Goal: Find specific page/section: Find specific page/section

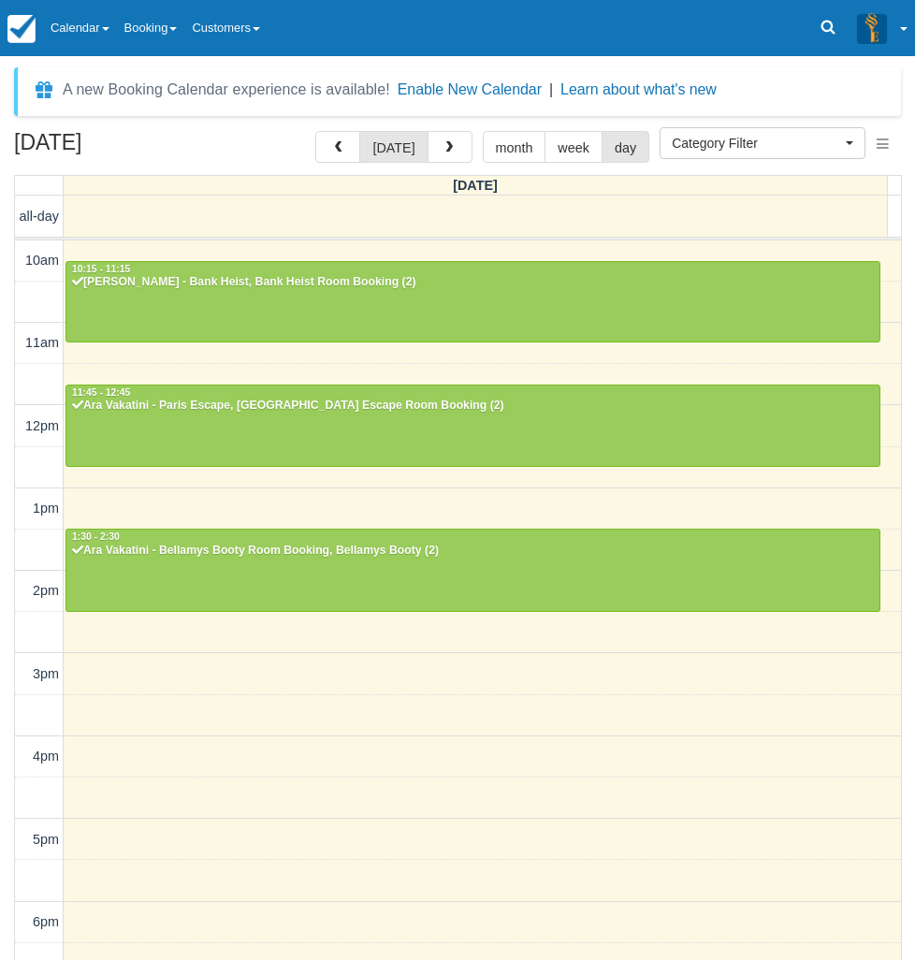
select select
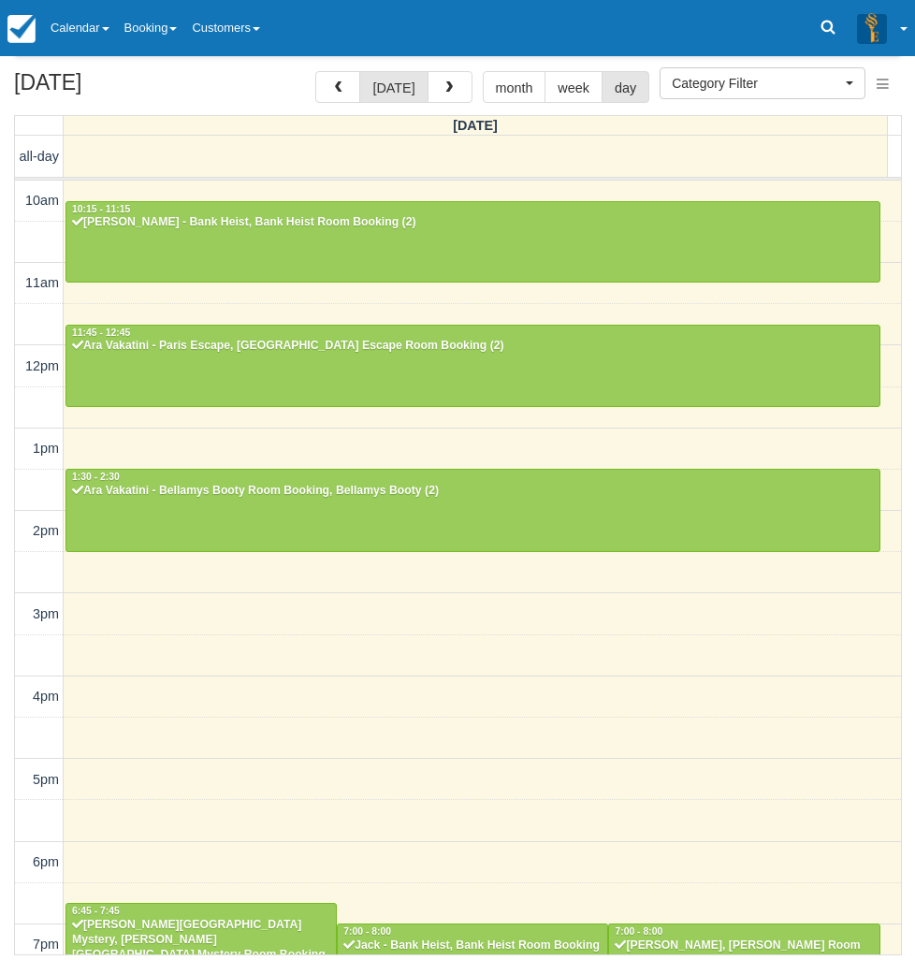
scroll to position [258, 0]
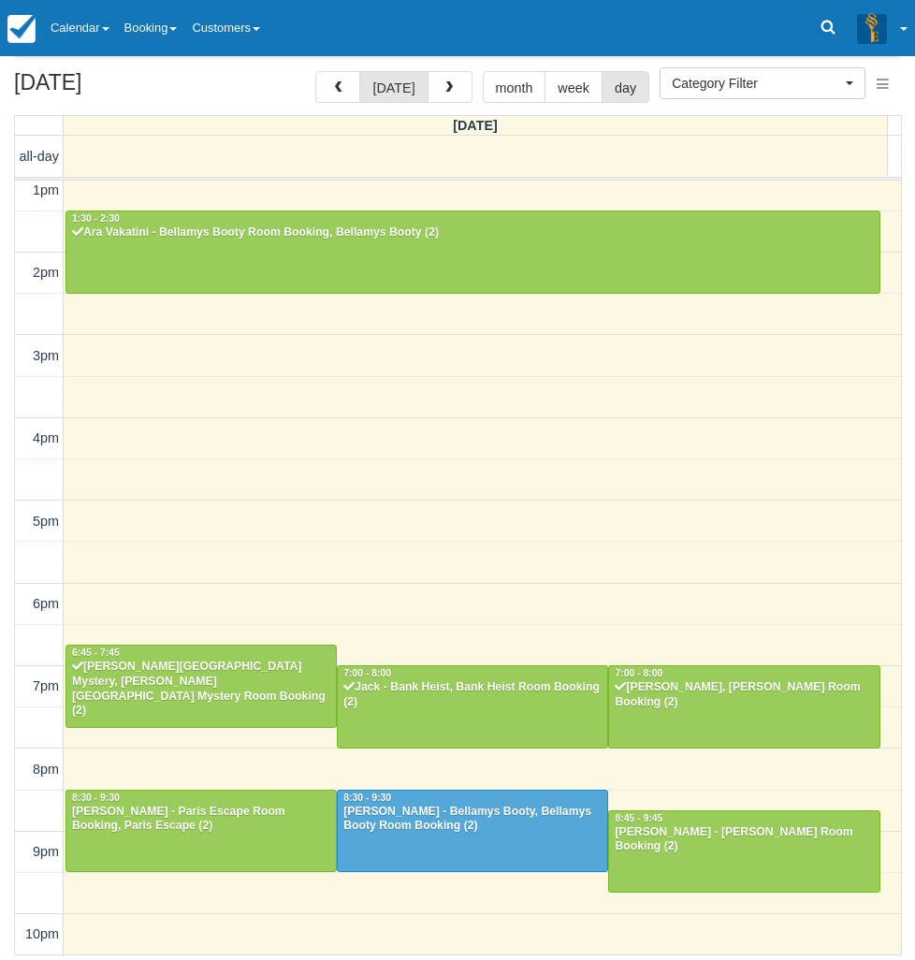
click at [24, 308] on td at bounding box center [39, 314] width 49 height 41
click at [102, 24] on link "Calendar" at bounding box center [80, 28] width 74 height 56
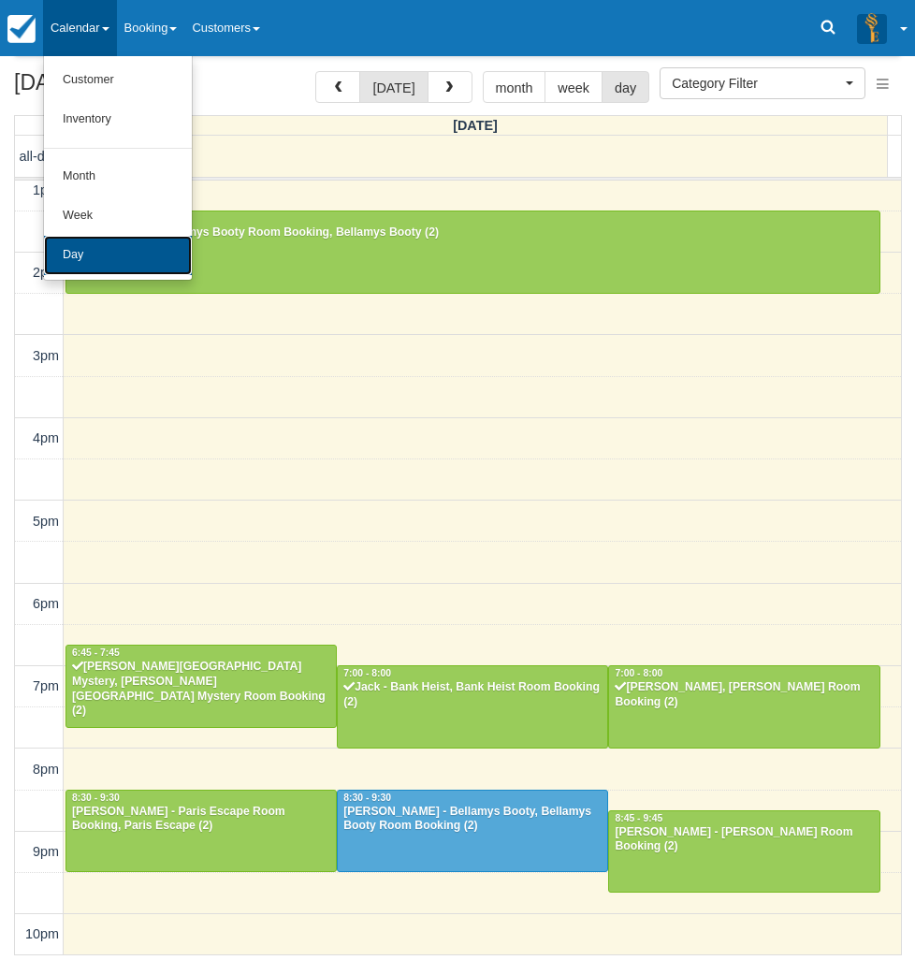
click at [111, 259] on link "Day" at bounding box center [118, 255] width 148 height 39
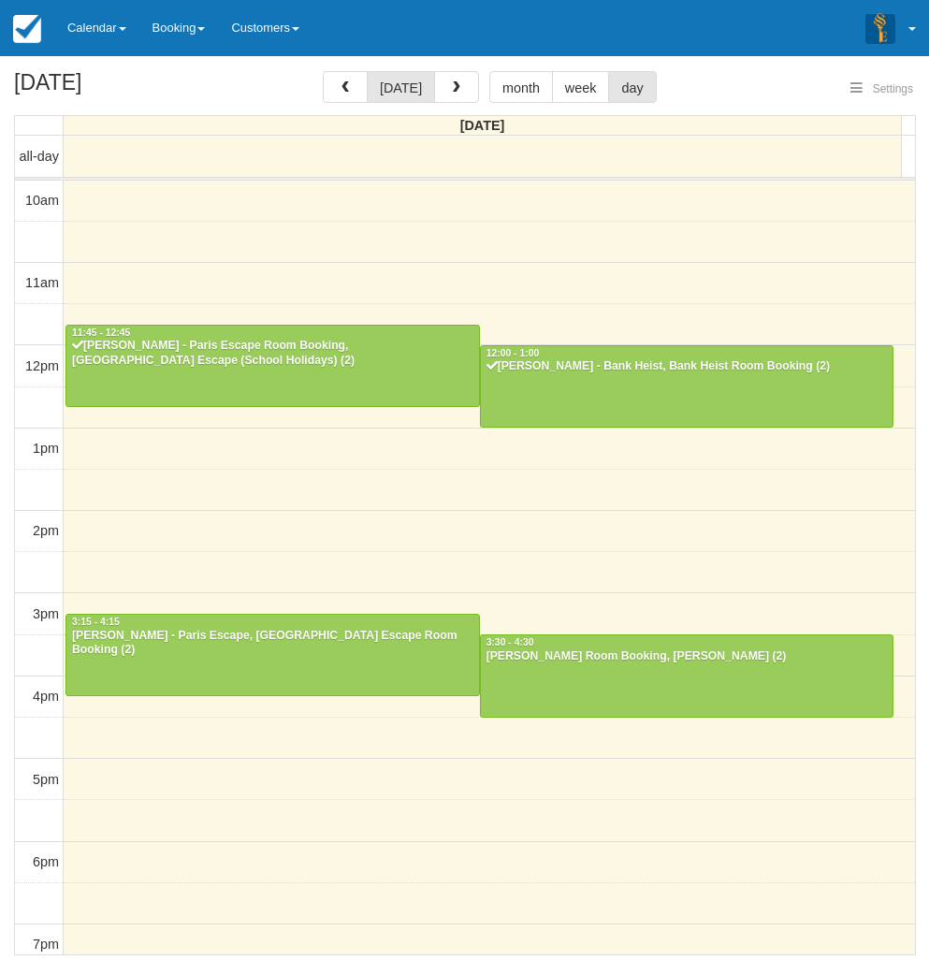
select select
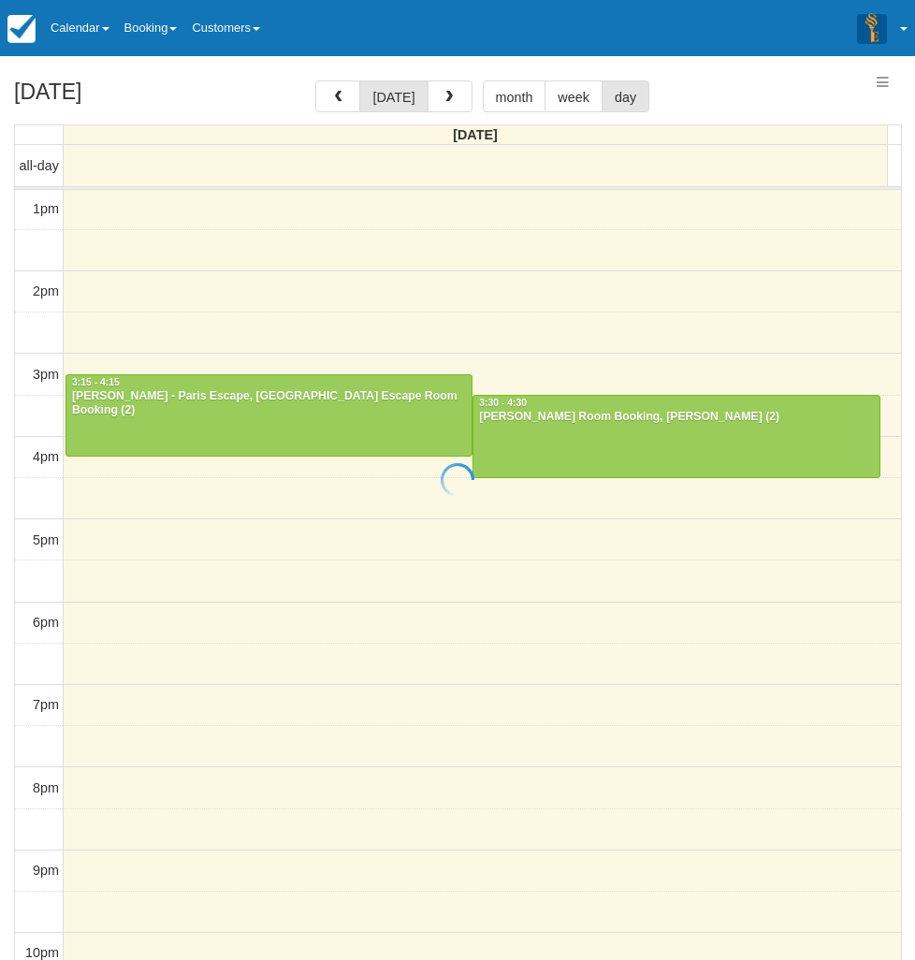
select select
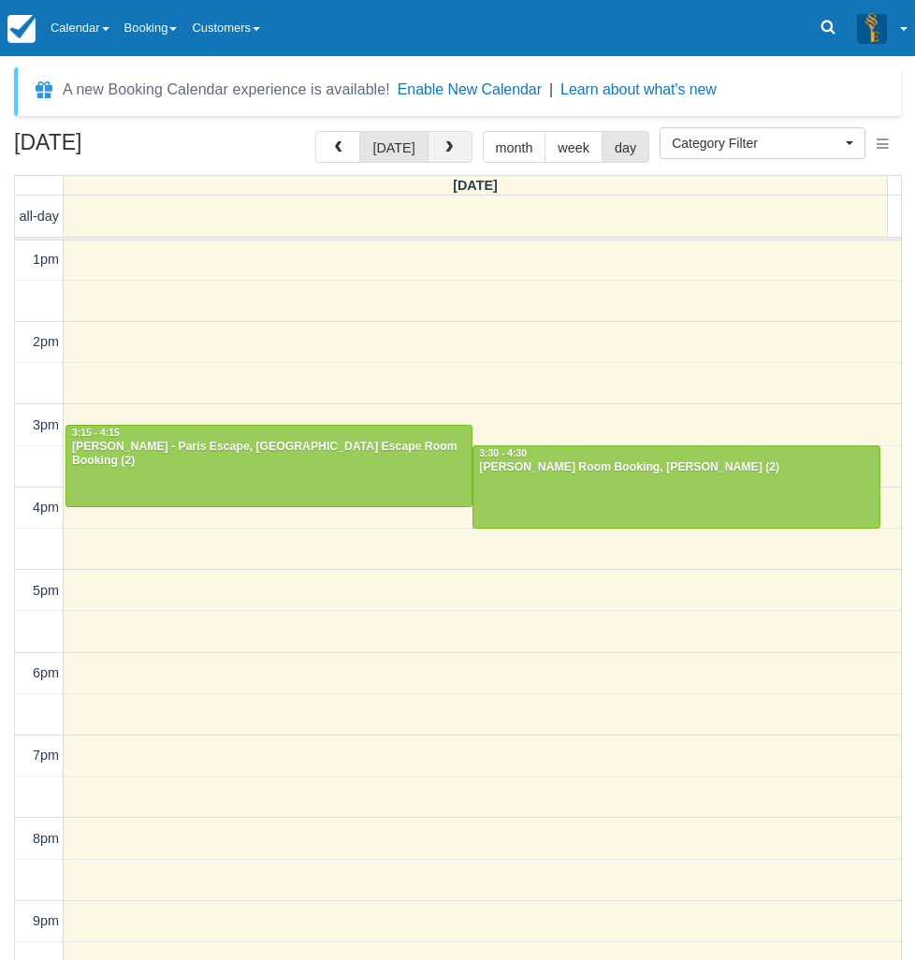
click at [446, 145] on span "button" at bounding box center [448, 147] width 13 height 13
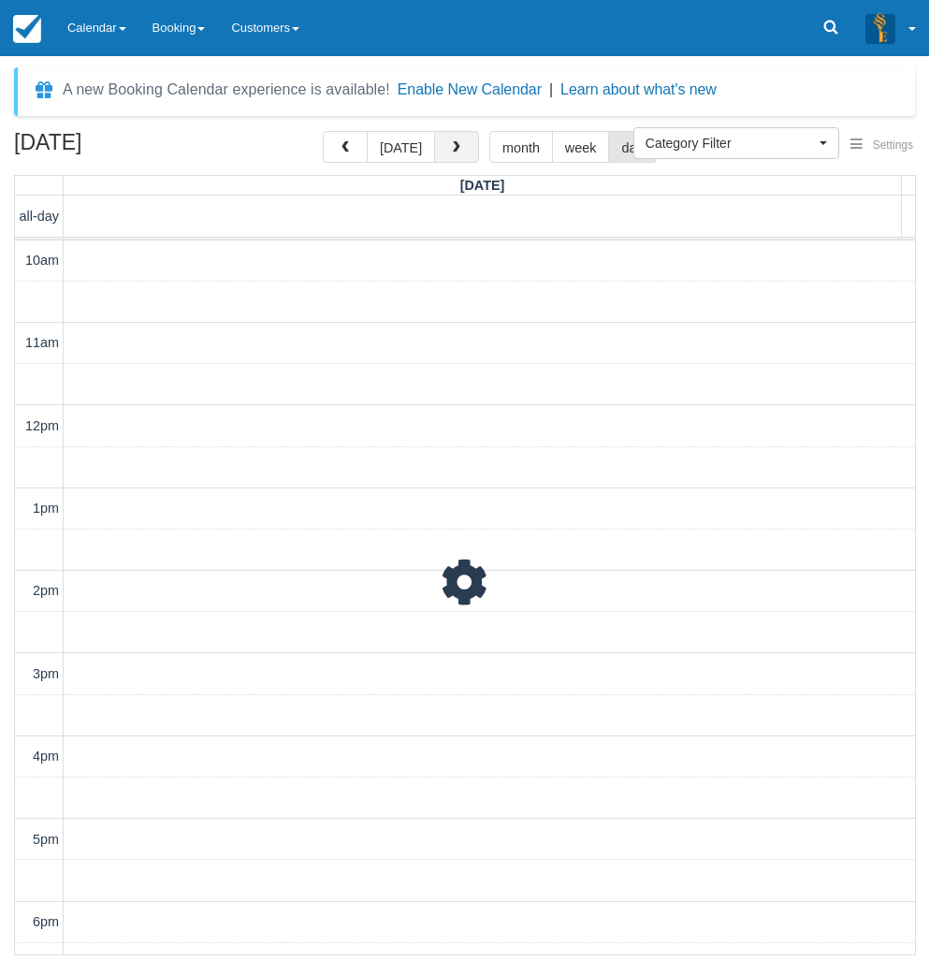
scroll to position [249, 0]
select select
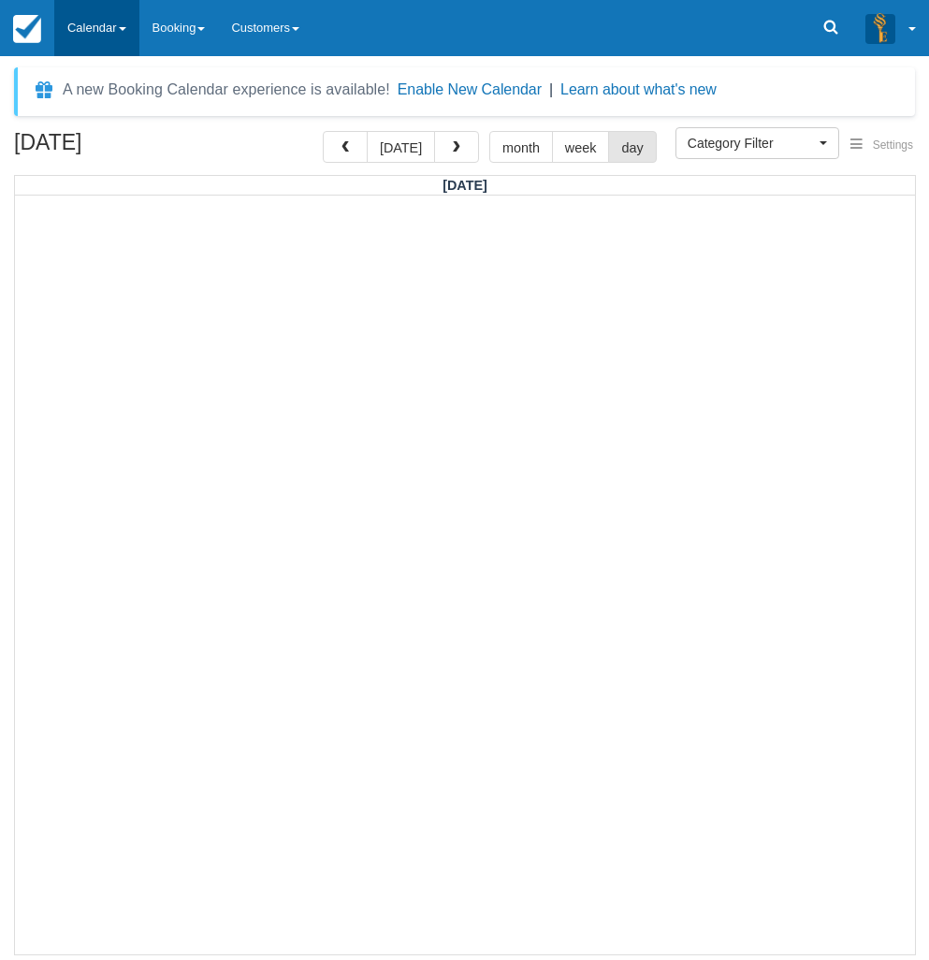
click at [110, 23] on link "Calendar" at bounding box center [96, 28] width 85 height 56
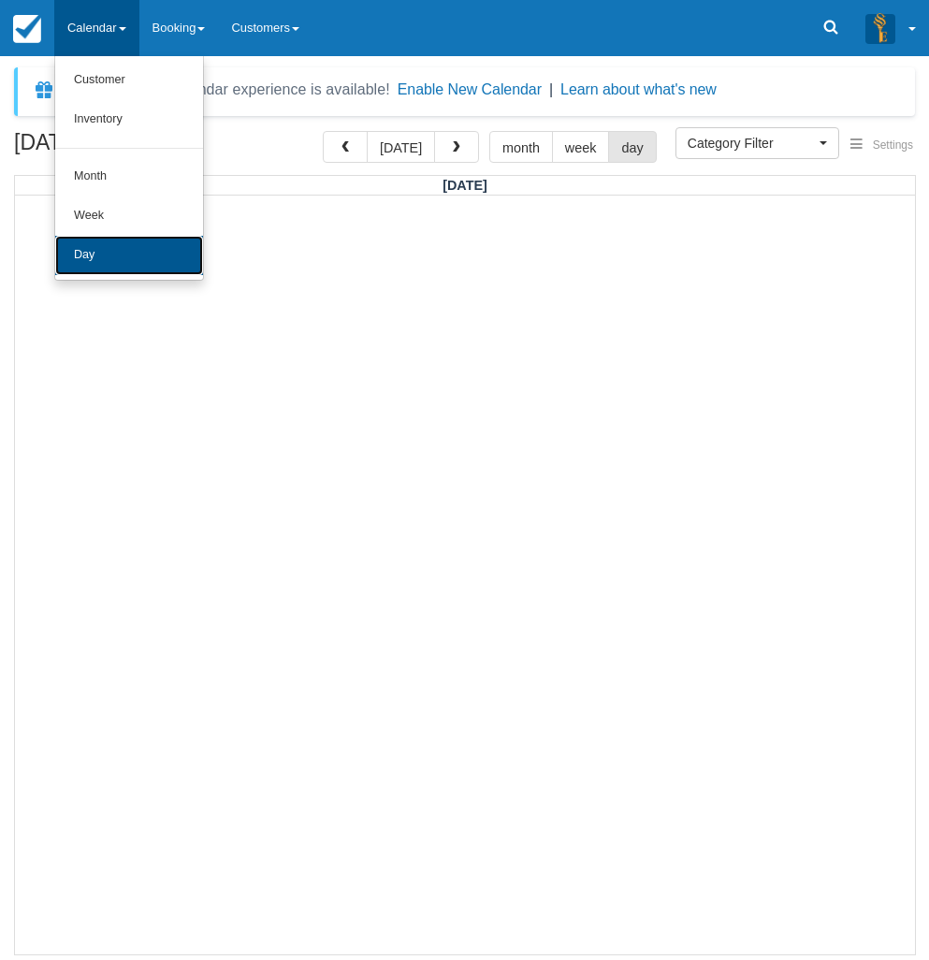
click at [109, 261] on link "Day" at bounding box center [129, 255] width 148 height 39
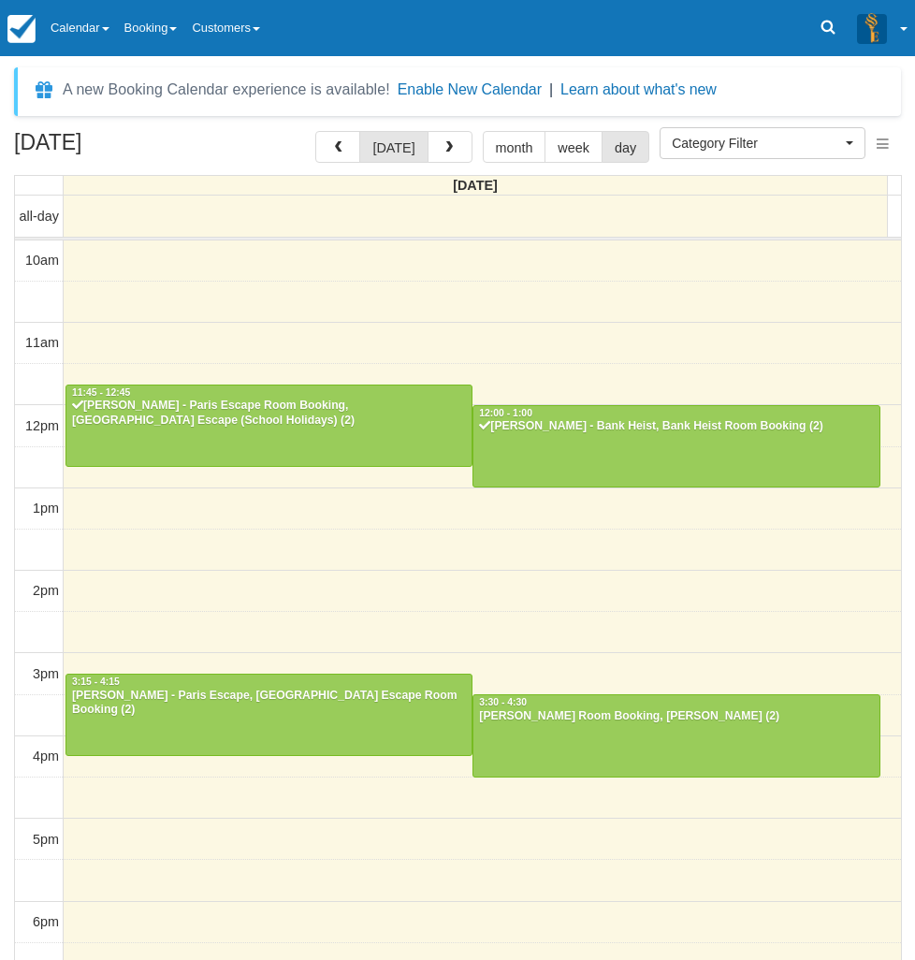
select select
click at [11, 933] on div "October 4, 2025 today month week day Saturday all-day 10am 11am 12pm 1pm 2pm 3p…" at bounding box center [457, 573] width 915 height 884
